Goal: Check status: Check status

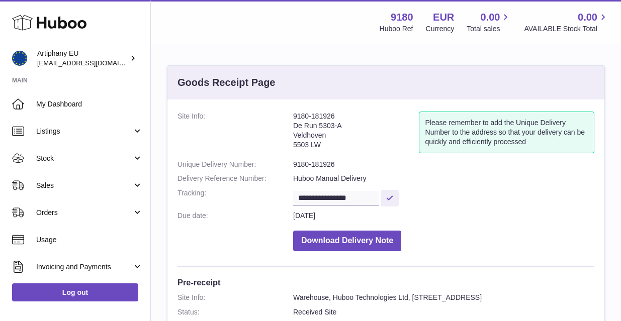
scroll to position [143, 0]
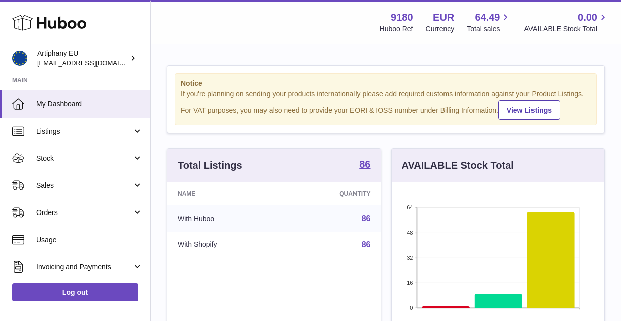
scroll to position [108, 0]
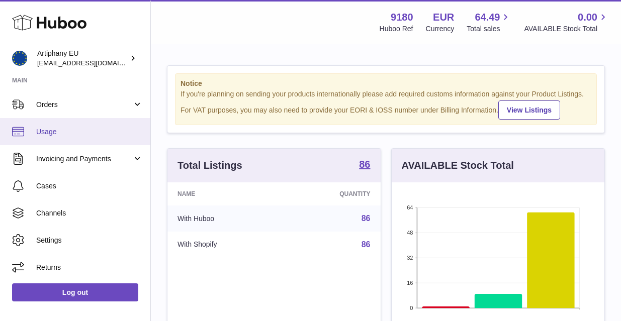
click at [50, 131] on span "Usage" at bounding box center [89, 132] width 107 height 10
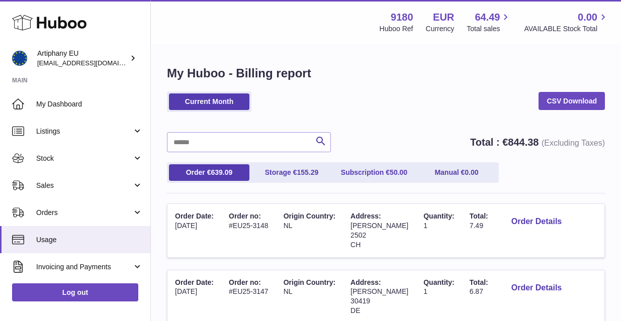
scroll to position [629, 0]
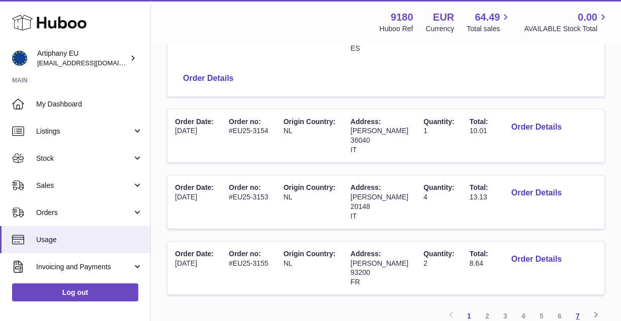
click at [579, 307] on link "7" at bounding box center [577, 316] width 18 height 18
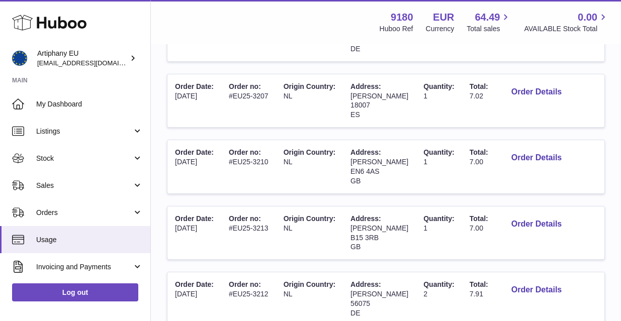
scroll to position [330, 0]
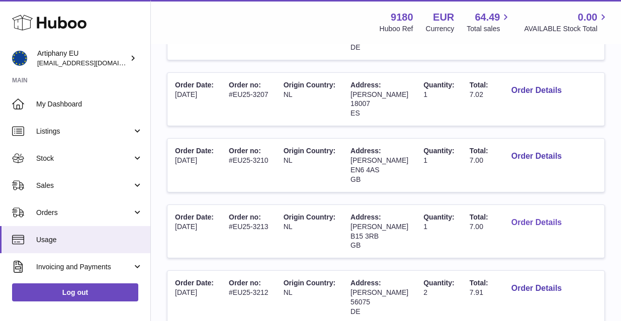
click at [532, 216] on button "Order Details" at bounding box center [536, 223] width 66 height 21
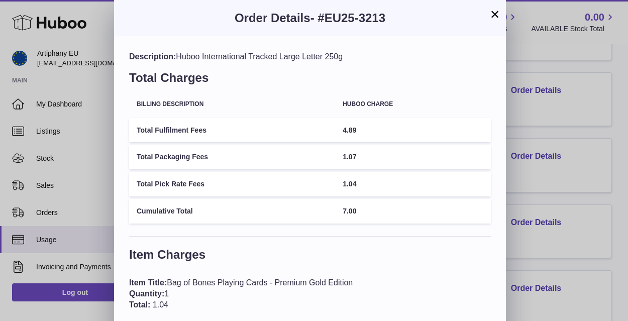
click at [494, 16] on button "×" at bounding box center [495, 14] width 12 height 12
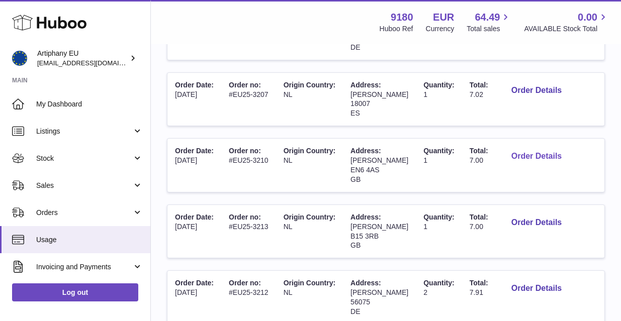
click at [512, 148] on button "Order Details" at bounding box center [536, 156] width 66 height 21
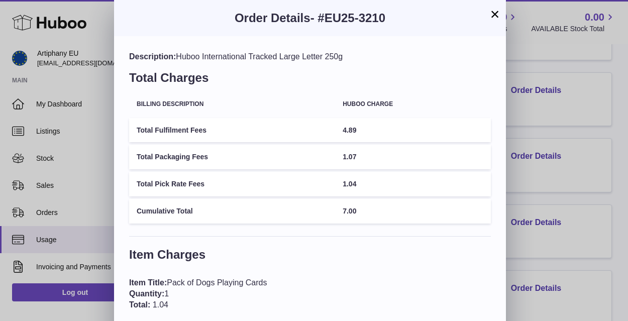
click at [496, 15] on button "×" at bounding box center [495, 14] width 12 height 12
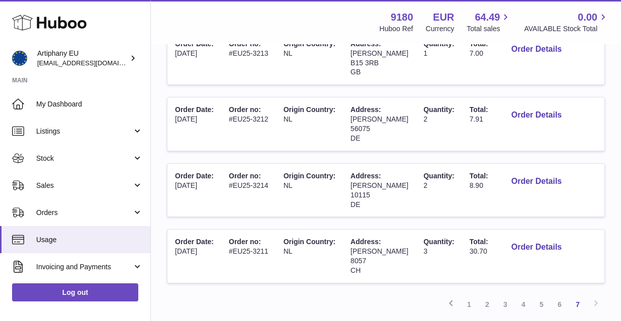
scroll to position [505, 0]
